Goal: Task Accomplishment & Management: Complete application form

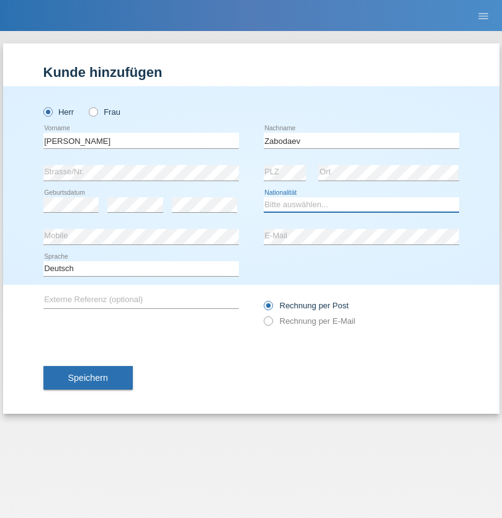
select select "RU"
select select "C"
select select "10"
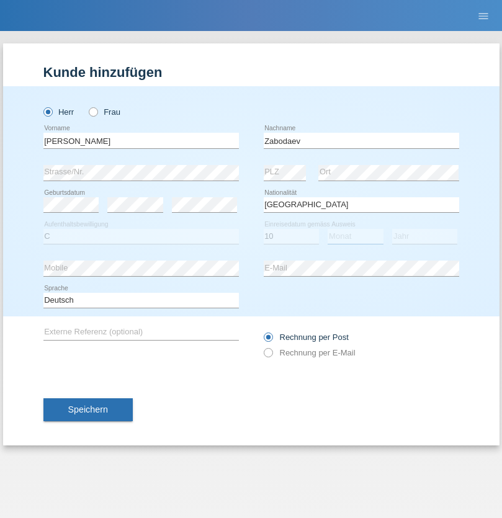
select select "06"
select select "2021"
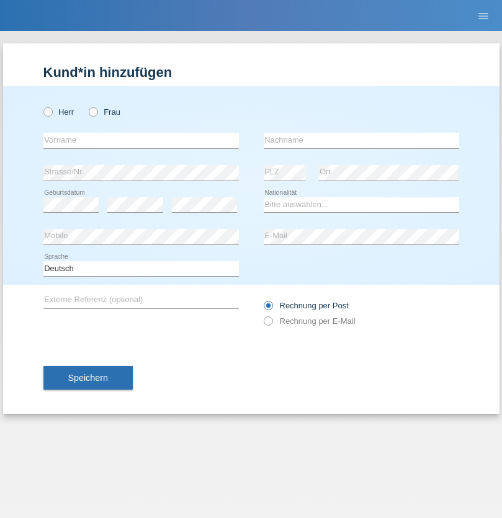
radio input "true"
click at [141, 140] on input "text" at bounding box center [140, 141] width 195 height 16
type input "Eran"
click at [361, 140] on input "text" at bounding box center [361, 141] width 195 height 16
type input "Bekteshi"
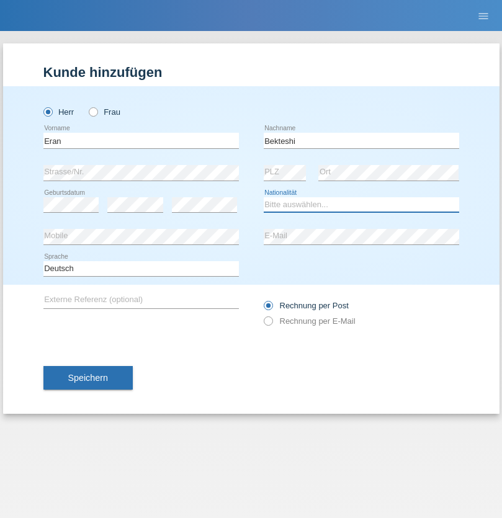
select select "CH"
radio input "true"
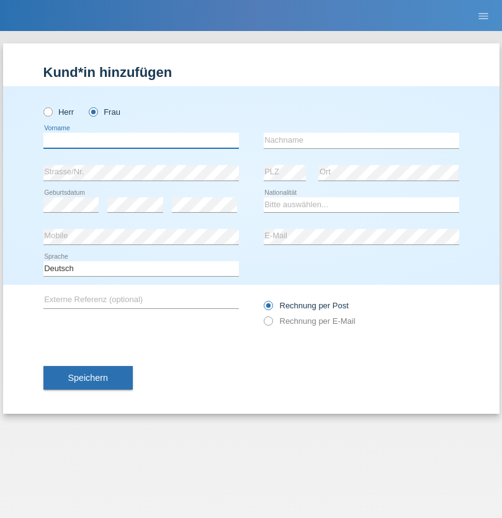
click at [141, 140] on input "text" at bounding box center [140, 141] width 195 height 16
type input "Miguel"
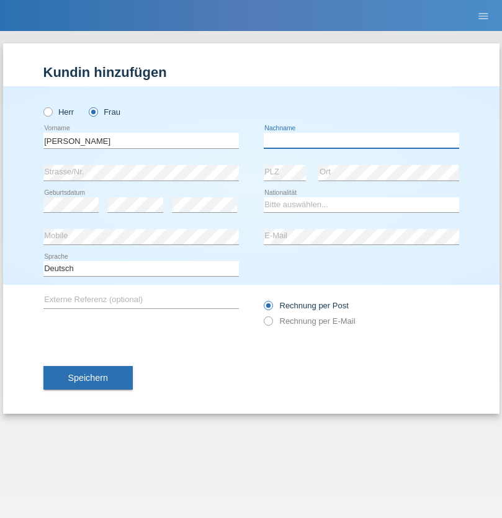
click at [361, 140] on input "text" at bounding box center [361, 141] width 195 height 16
type input "Pinzo"
select select "CH"
